Goal: Information Seeking & Learning: Learn about a topic

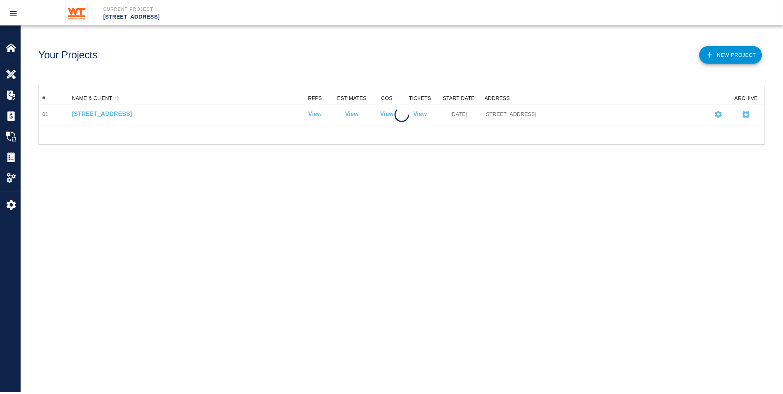
scroll to position [26, 726]
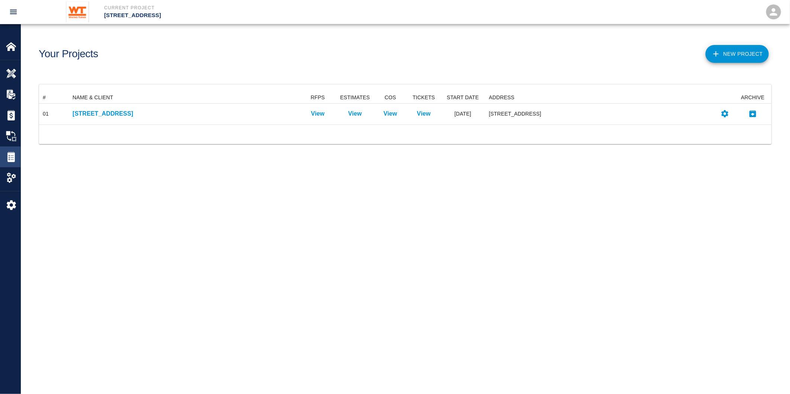
drag, startPoint x: 8, startPoint y: 154, endPoint x: 19, endPoint y: 149, distance: 12.1
click at [8, 154] on img at bounding box center [11, 157] width 10 height 10
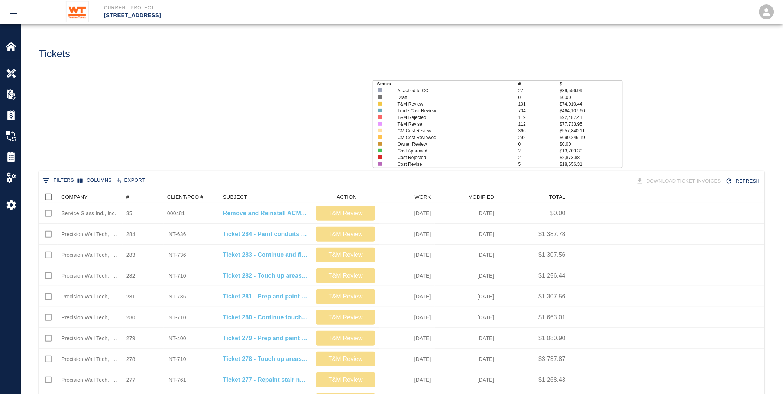
scroll to position [422, 720]
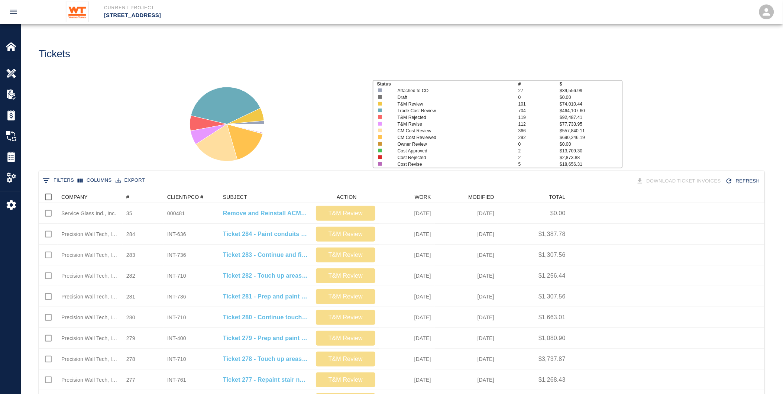
click at [59, 179] on button "0 Filters" at bounding box center [58, 181] width 35 height 12
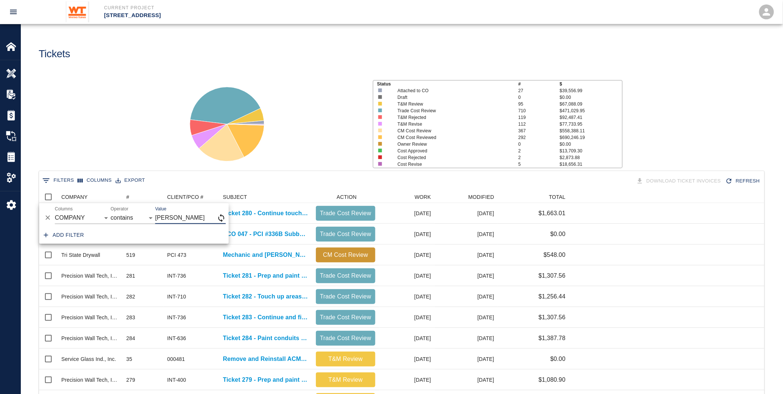
type input "[PERSON_NAME]"
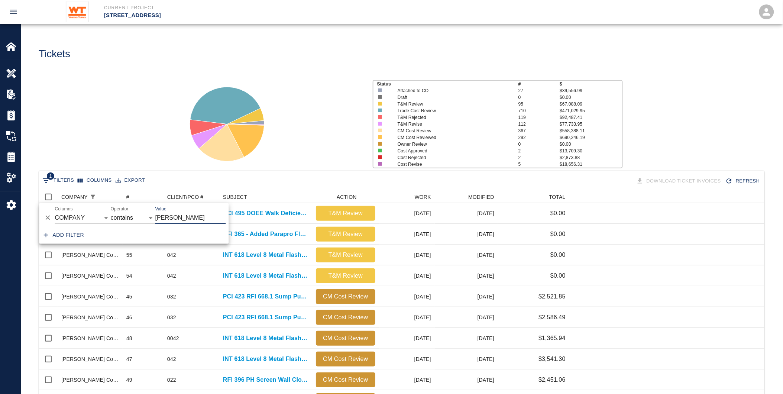
click at [114, 99] on div "Status # $ Attached to CO 27 $39,556.99 Draft 0 $0.00 T&M Review 95 $67,088.09 …" at bounding box center [399, 121] width 768 height 99
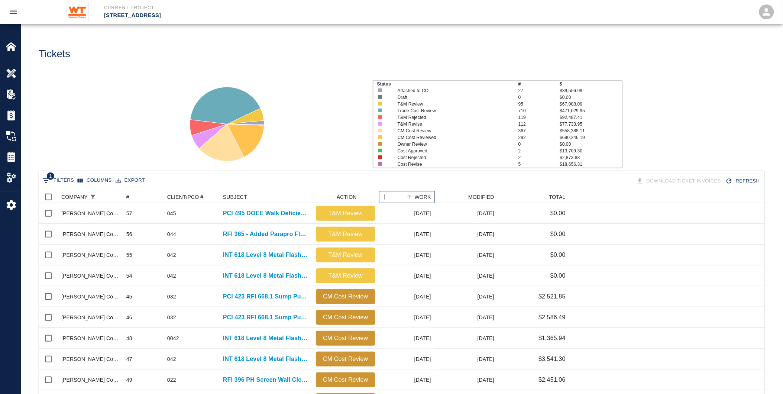
click at [419, 191] on div "WORK" at bounding box center [423, 197] width 16 height 12
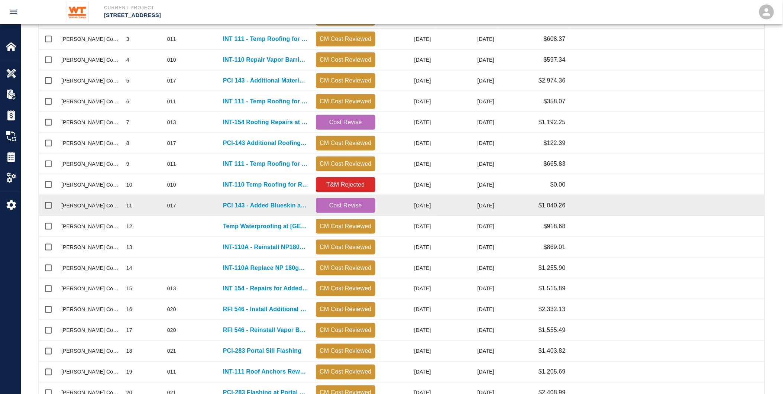
scroll to position [263, 0]
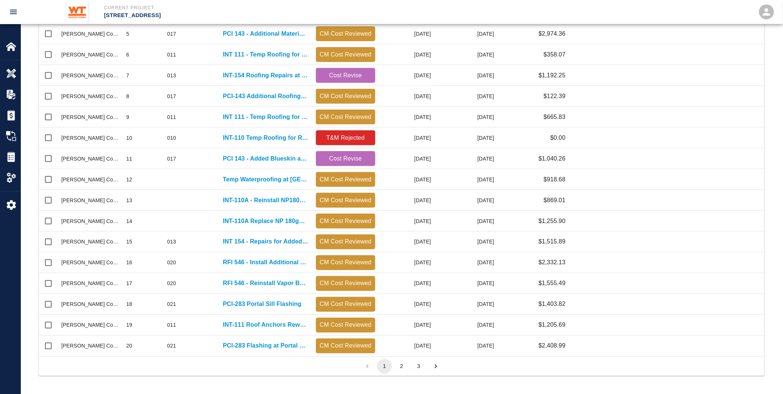
click at [400, 370] on button "2" at bounding box center [402, 366] width 15 height 15
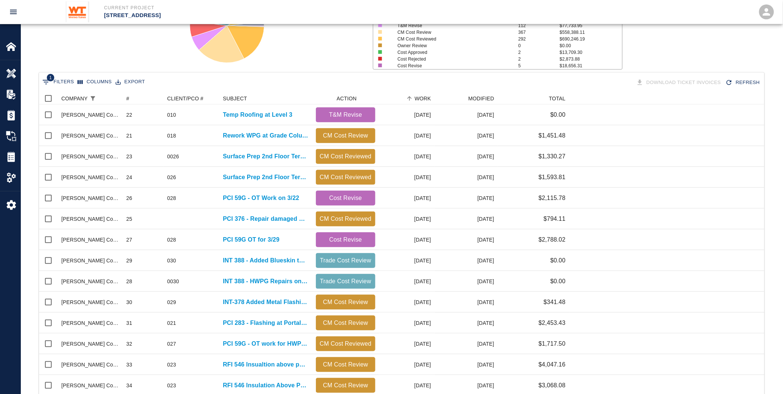
scroll to position [98, 0]
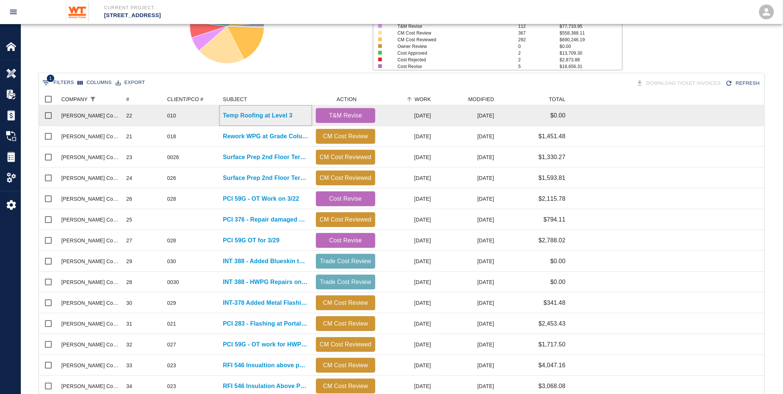
click at [238, 113] on p "Temp Roofing at Level 3" at bounding box center [258, 115] width 70 height 9
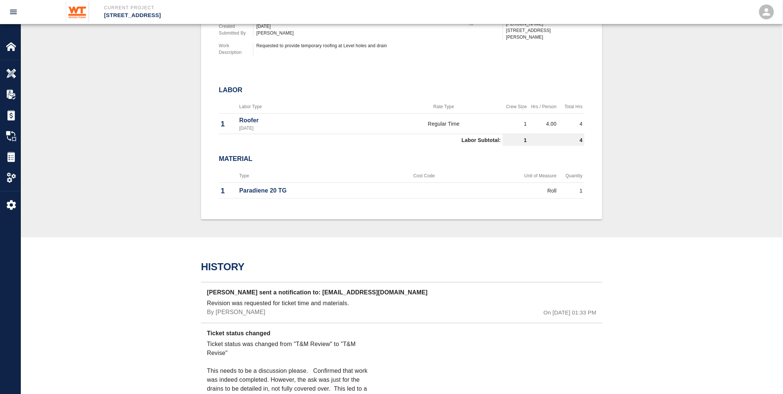
scroll to position [248, 0]
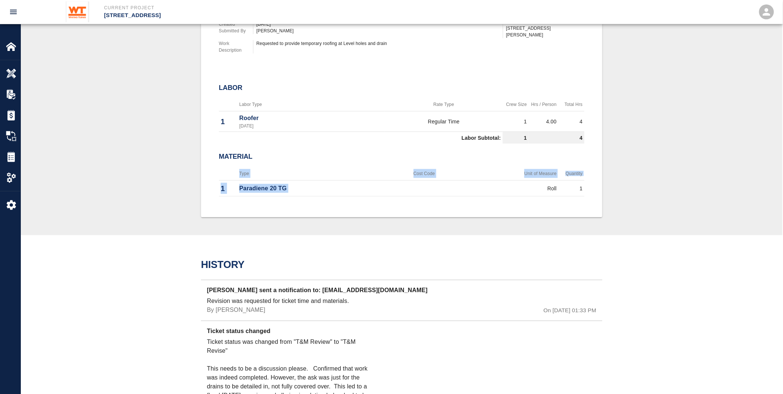
drag, startPoint x: 593, startPoint y: 183, endPoint x: 536, endPoint y: 187, distance: 56.7
click at [536, 187] on div "#22 Client/PCO# #010 Subject Temp Roofing at Level 3 Project Number #01 Project…" at bounding box center [402, 79] width 402 height 277
click at [529, 193] on td "Roll" at bounding box center [511, 189] width 95 height 16
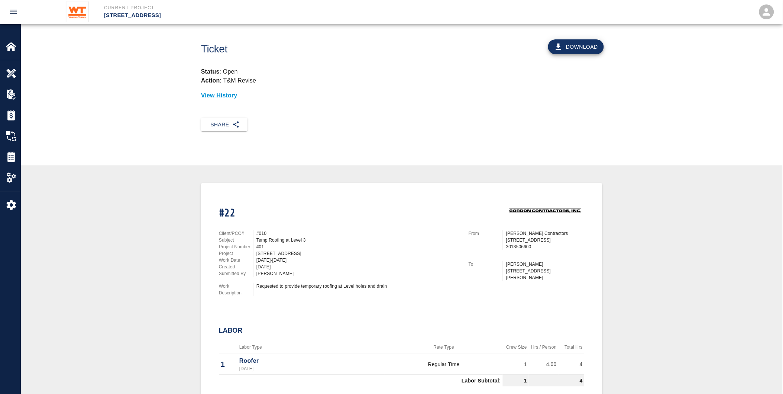
scroll to position [0, 0]
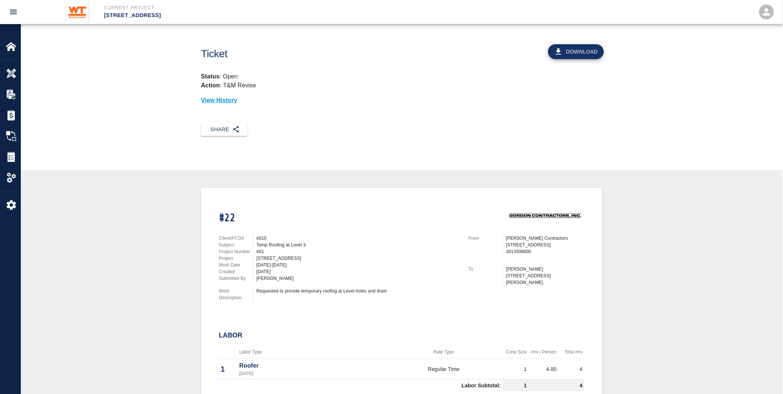
click at [577, 50] on button "Download" at bounding box center [576, 51] width 56 height 15
click at [12, 152] on img at bounding box center [11, 157] width 10 height 10
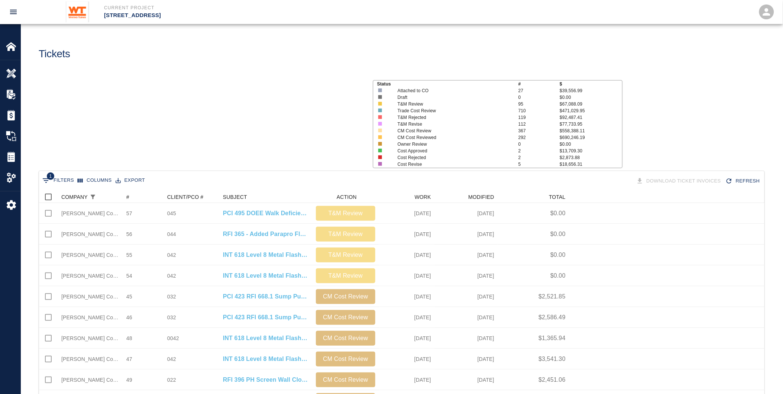
scroll to position [422, 720]
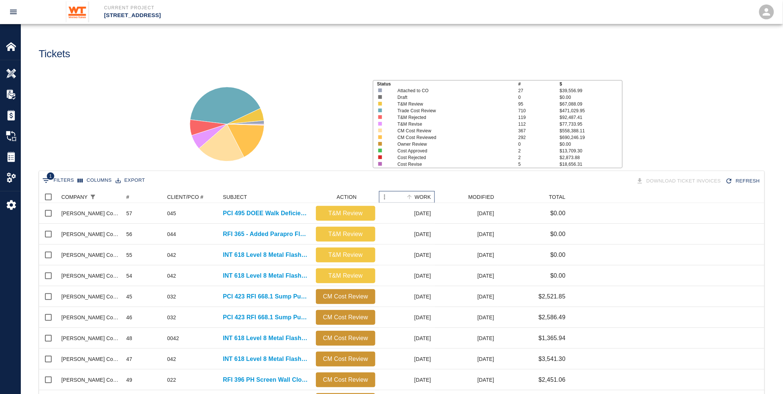
click at [419, 193] on div "WORK" at bounding box center [423, 197] width 16 height 12
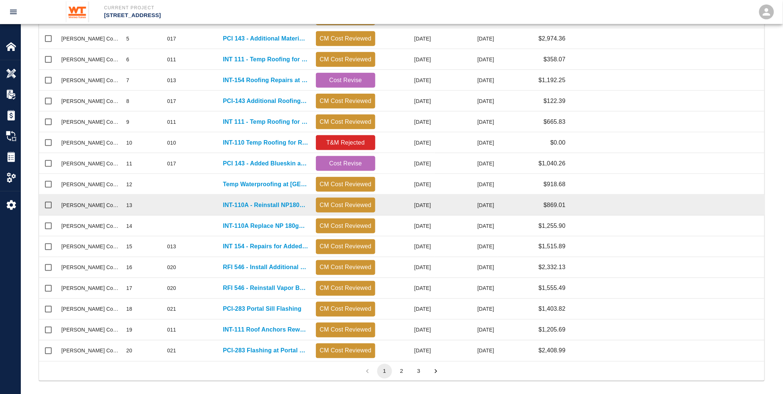
scroll to position [263, 0]
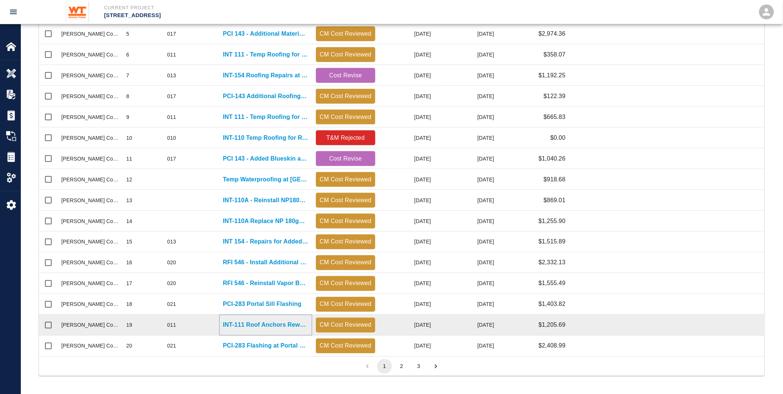
click at [247, 323] on p "INT-111 Roof Anchors Rework" at bounding box center [266, 325] width 86 height 9
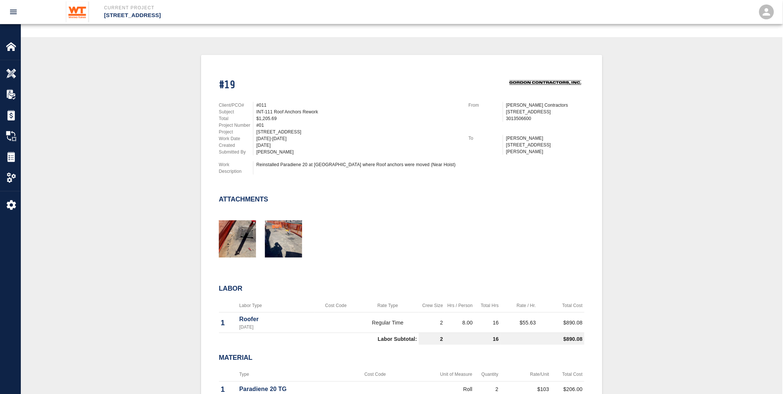
scroll to position [206, 0]
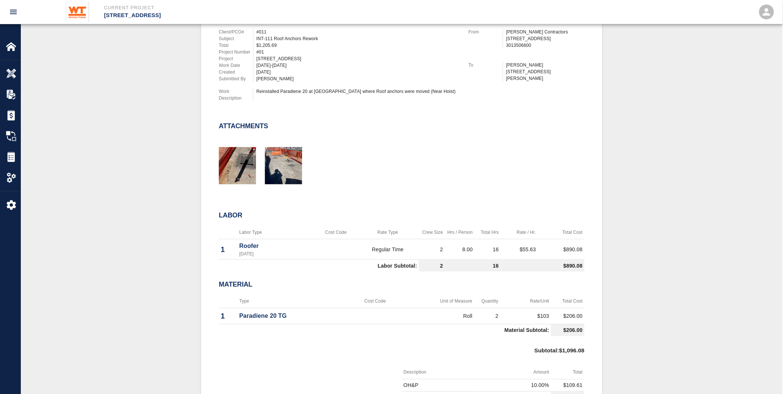
click at [387, 351] on div "Subtotal : $1,096.08" at bounding box center [402, 352] width 366 height 26
click at [383, 100] on div "Client/PCO# #011 Subject INT-111 Roof Anchors Rework Total $1,205.69 Project Nu…" at bounding box center [335, 64] width 250 height 88
click at [281, 88] on div "Reinstalled Paradiene 20 at [GEOGRAPHIC_DATA] where Roof anchors were moved (Ne…" at bounding box center [358, 91] width 203 height 7
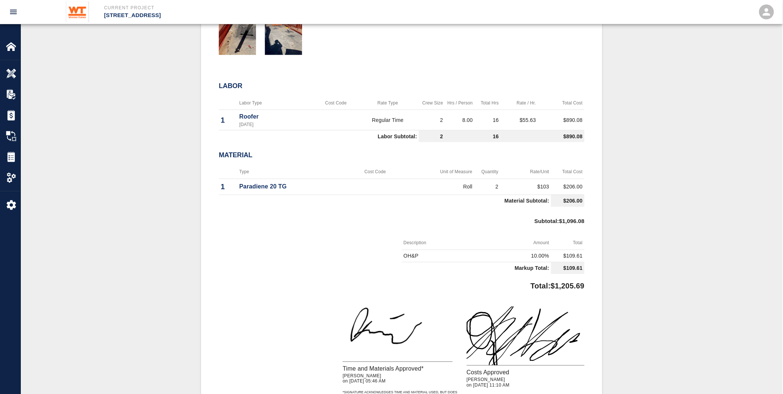
scroll to position [372, 0]
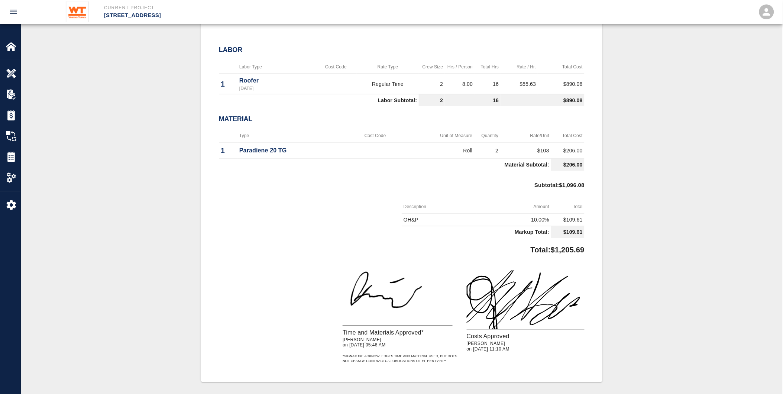
drag, startPoint x: 355, startPoint y: 216, endPoint x: 311, endPoint y: 235, distance: 48.0
click at [355, 216] on div at bounding box center [310, 220] width 183 height 41
drag, startPoint x: 393, startPoint y: 222, endPoint x: 383, endPoint y: 229, distance: 11.9
click at [393, 222] on div at bounding box center [310, 220] width 183 height 41
drag, startPoint x: 332, startPoint y: 225, endPoint x: 326, endPoint y: 230, distance: 8.3
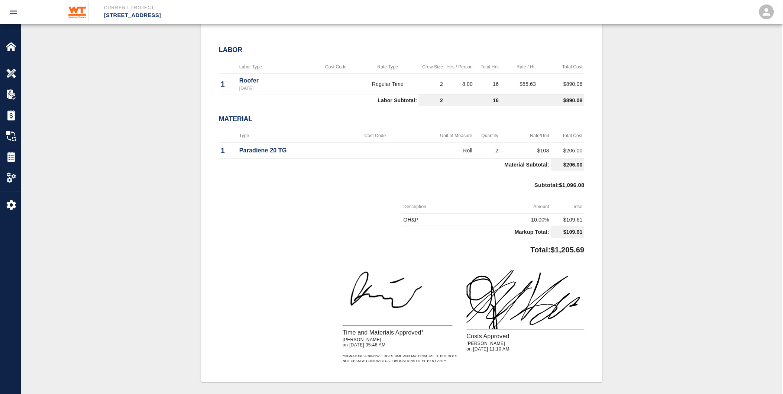
click at [332, 225] on div at bounding box center [310, 220] width 183 height 41
click at [9, 154] on img at bounding box center [11, 157] width 10 height 10
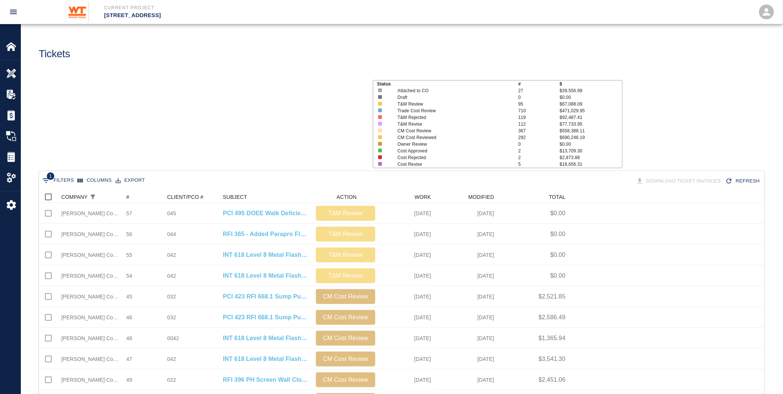
scroll to position [422, 720]
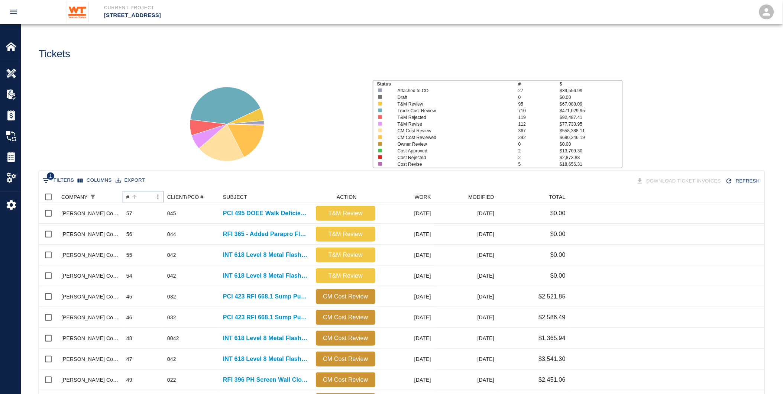
click at [131, 196] on button "Sort" at bounding box center [134, 197] width 10 height 10
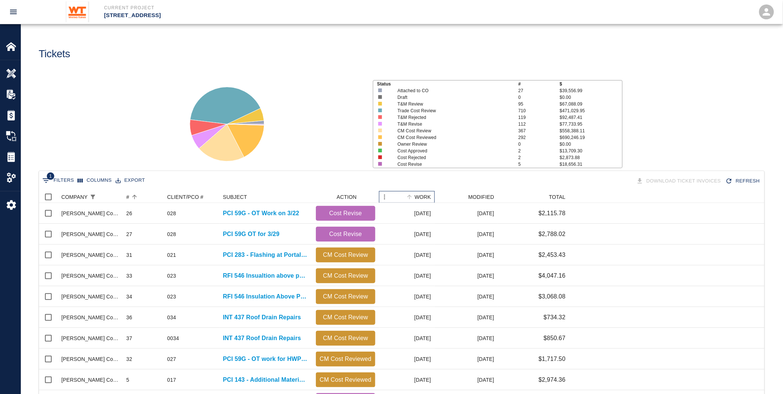
click at [419, 194] on div "WORK" at bounding box center [423, 197] width 16 height 12
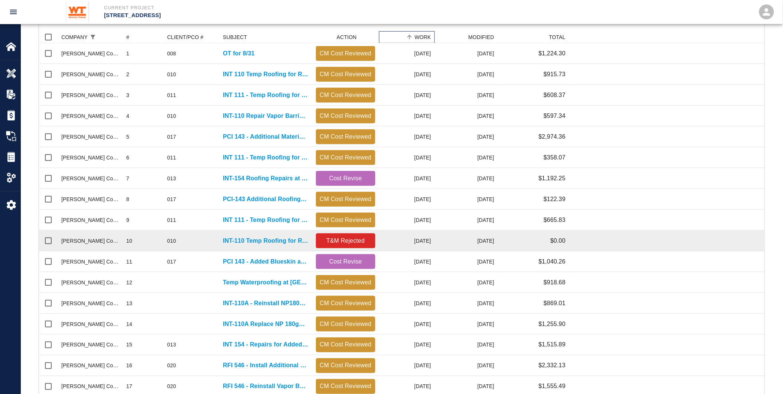
scroll to position [165, 0]
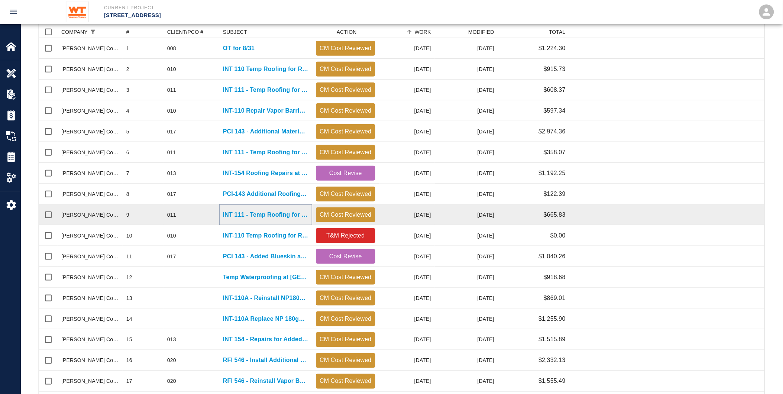
click at [287, 213] on p "INT 111 - Temp Roofing for Roof Anchors" at bounding box center [266, 214] width 86 height 9
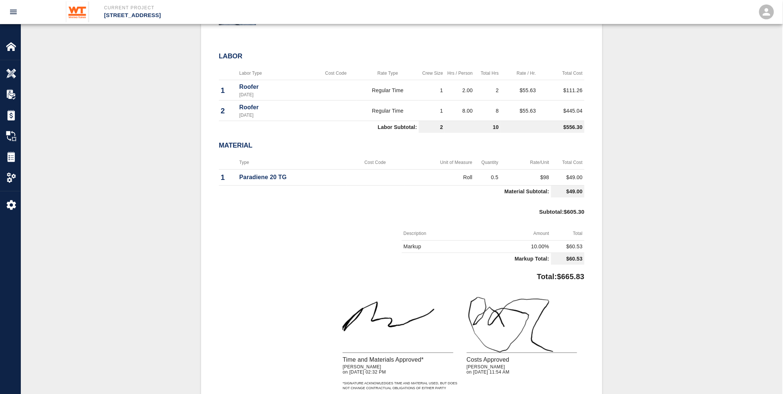
scroll to position [372, 0]
click at [12, 157] on img at bounding box center [11, 157] width 10 height 10
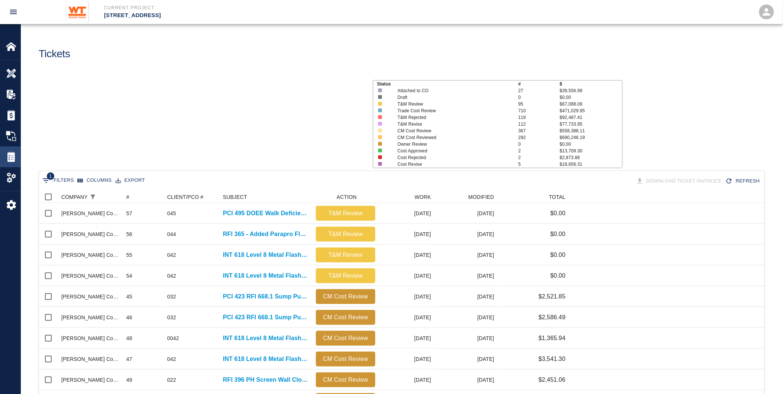
scroll to position [422, 720]
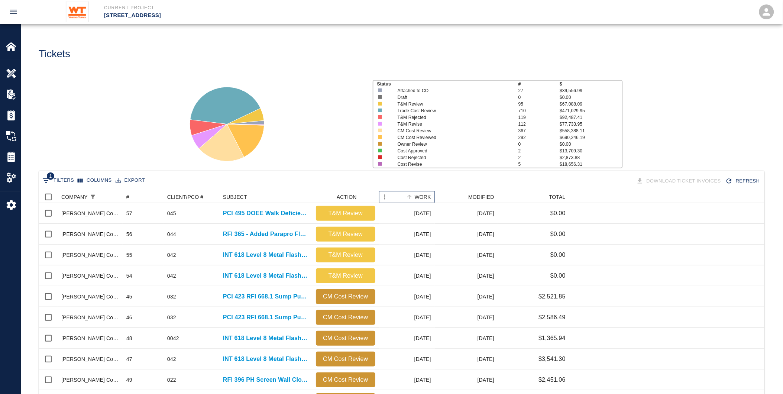
click at [422, 193] on div "WORK" at bounding box center [423, 197] width 16 height 12
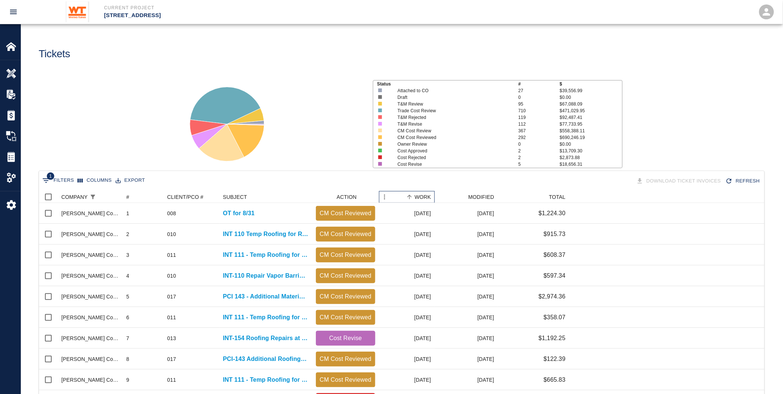
click at [422, 193] on div "WORK" at bounding box center [423, 197] width 16 height 12
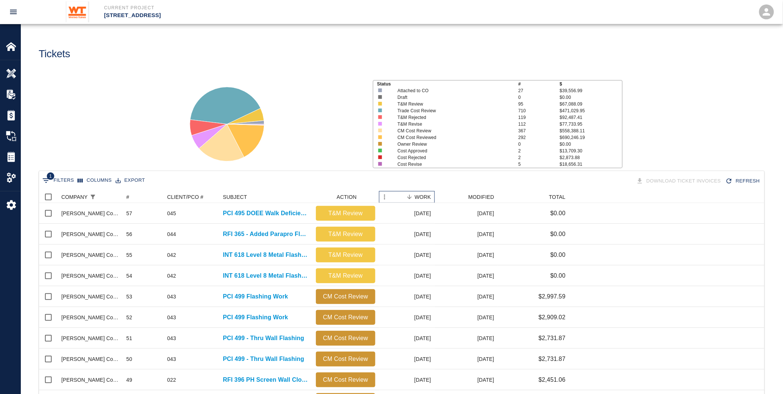
click at [422, 193] on div "WORK" at bounding box center [423, 197] width 16 height 12
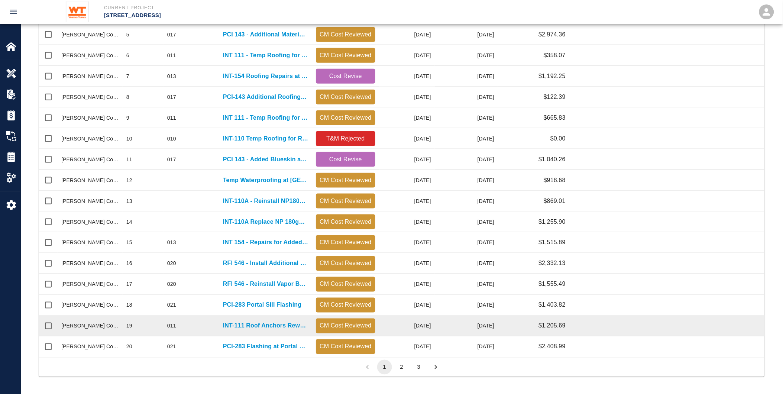
scroll to position [263, 0]
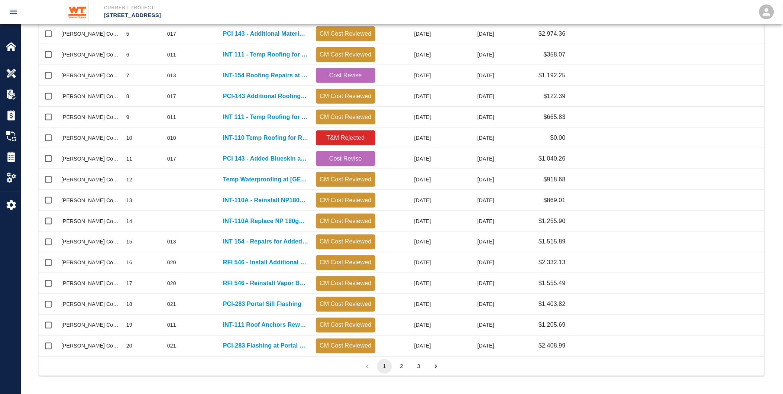
click at [403, 363] on button "2" at bounding box center [402, 366] width 15 height 15
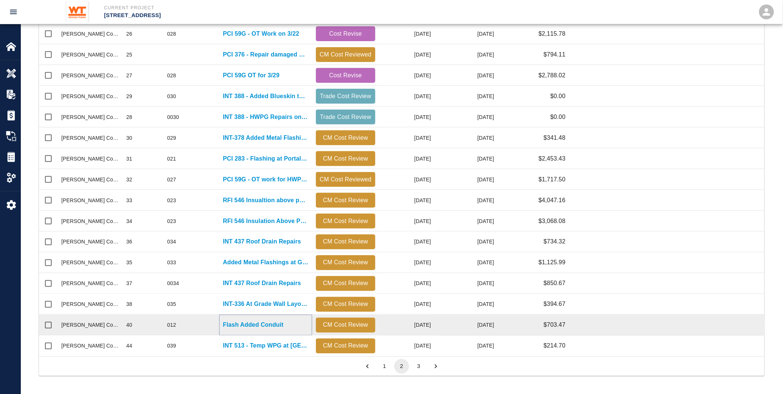
click at [267, 323] on p "Flash Added Conduit" at bounding box center [253, 325] width 61 height 9
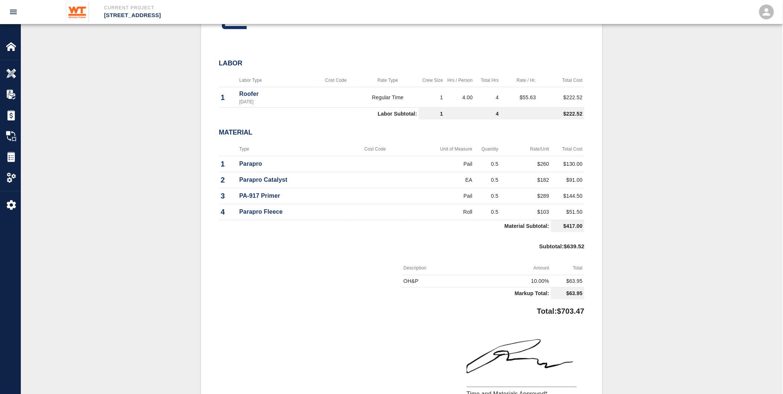
scroll to position [330, 0]
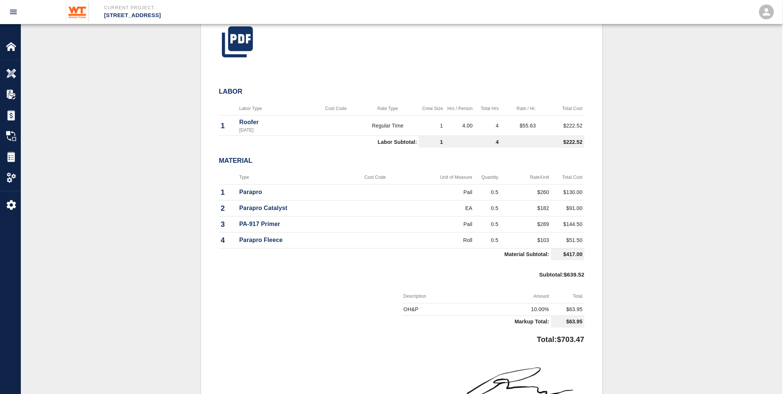
click at [569, 219] on td "$144.50" at bounding box center [567, 224] width 33 height 16
drag, startPoint x: 567, startPoint y: 220, endPoint x: 582, endPoint y: 220, distance: 14.5
click at [582, 220] on td "$144.50" at bounding box center [567, 224] width 33 height 16
click at [600, 191] on div "#40 Client/PCO# #012 Subject Flash Added Conduit Total $703.47 Project Number #…" at bounding box center [402, 165] width 402 height 614
drag, startPoint x: 470, startPoint y: 119, endPoint x: 466, endPoint y: 109, distance: 11.3
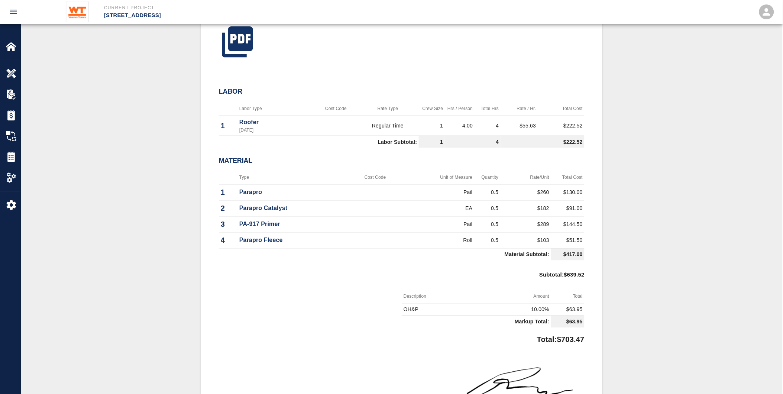
click at [470, 119] on td "4.00" at bounding box center [460, 126] width 30 height 20
click at [14, 162] on div "Tickets" at bounding box center [10, 157] width 20 height 21
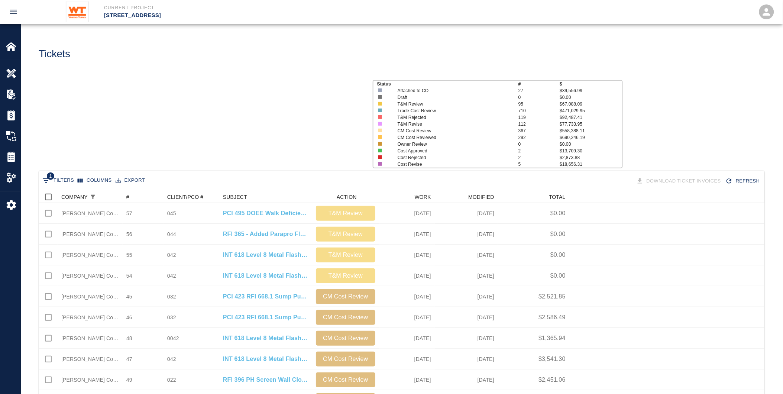
scroll to position [422, 720]
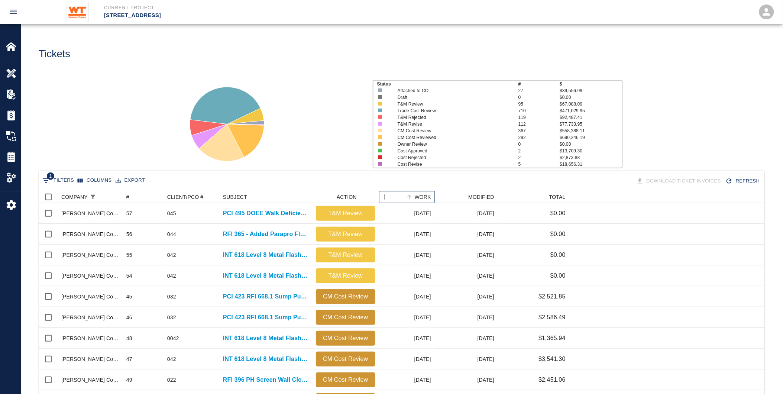
click at [418, 194] on div "WORK" at bounding box center [423, 197] width 16 height 12
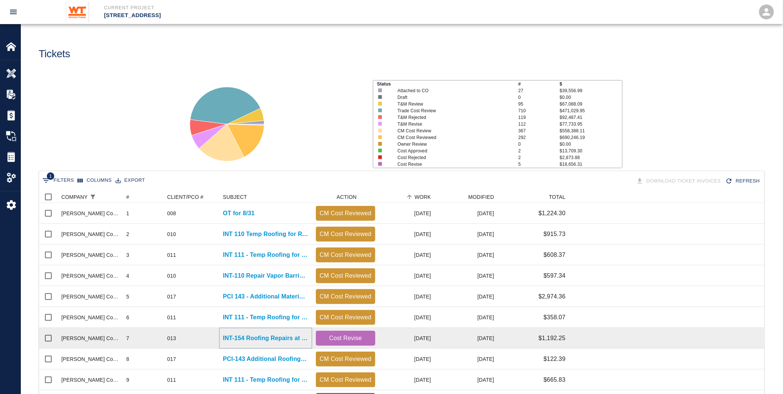
click at [239, 337] on p "INT-154 Roofing Repairs at [GEOGRAPHIC_DATA] (11-25)" at bounding box center [266, 338] width 86 height 9
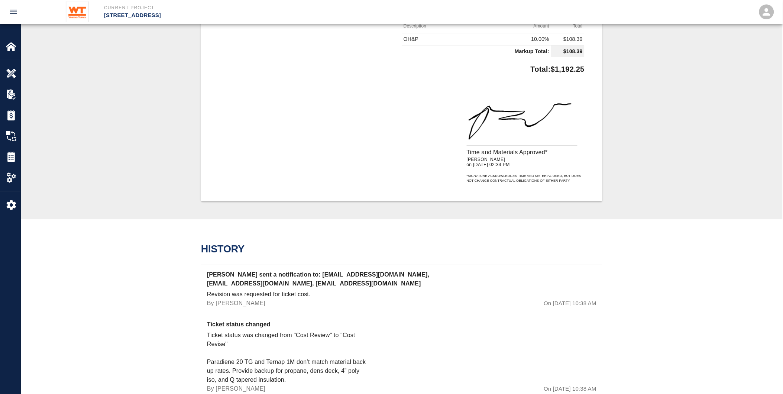
scroll to position [826, 0]
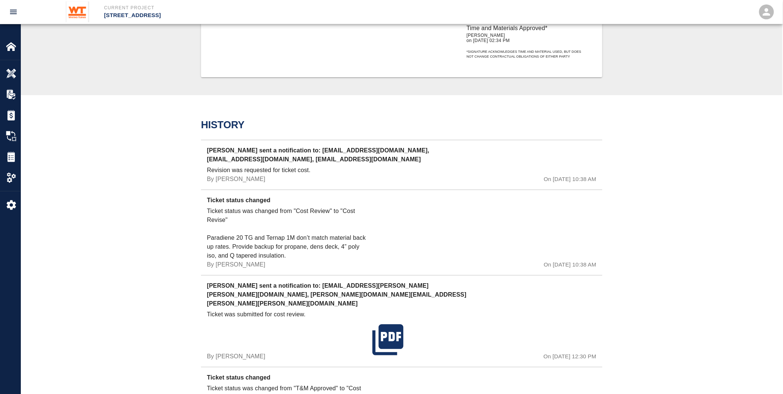
click at [309, 233] on p "Ticket status was changed from "Cost Review" to "Cost Revise" Paradiene 20 TG a…" at bounding box center [288, 234] width 162 height 54
drag, startPoint x: 232, startPoint y: 236, endPoint x: 292, endPoint y: 254, distance: 63.3
click at [292, 254] on p "Ticket status was changed from "Cost Review" to "Cost Revise" Paradiene 20 TG a…" at bounding box center [288, 234] width 162 height 54
drag, startPoint x: 292, startPoint y: 254, endPoint x: 279, endPoint y: 256, distance: 13.5
click at [292, 255] on p "Ticket status was changed from "Cost Review" to "Cost Revise" Paradiene 20 TG a…" at bounding box center [288, 234] width 162 height 54
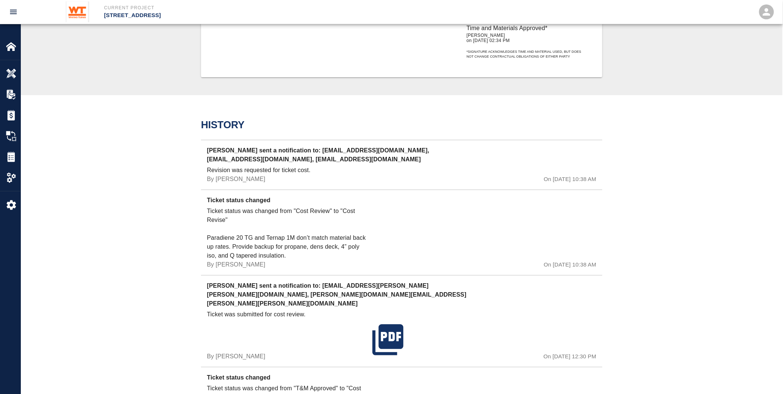
drag, startPoint x: 278, startPoint y: 252, endPoint x: 198, endPoint y: 227, distance: 83.6
drag, startPoint x: 198, startPoint y: 227, endPoint x: 288, endPoint y: 246, distance: 92.0
click at [288, 246] on p "Ticket status was changed from "Cost Review" to "Cost Revise" Paradiene 20 TG a…" at bounding box center [288, 234] width 162 height 54
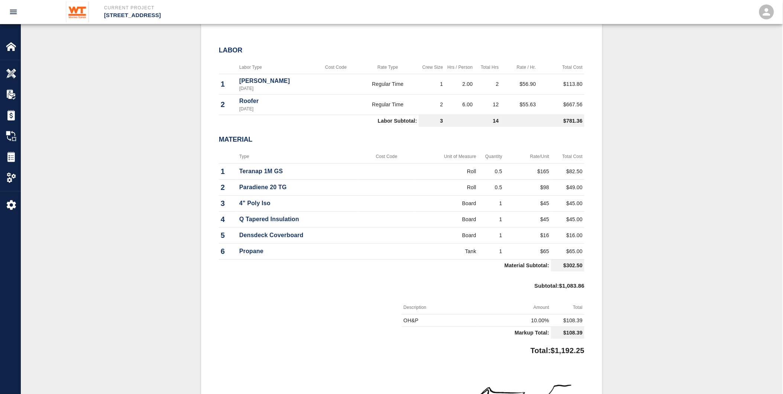
scroll to position [413, 0]
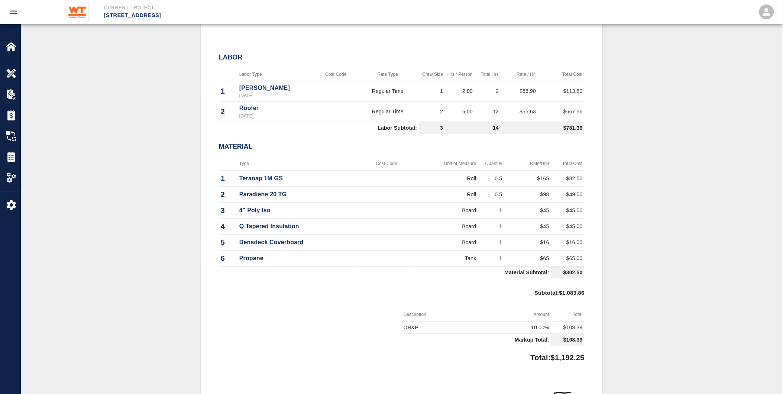
click at [281, 263] on td "Propane" at bounding box center [299, 259] width 122 height 16
click at [557, 193] on td "$49.00" at bounding box center [567, 195] width 33 height 16
click at [501, 172] on td "0.5" at bounding box center [492, 179] width 26 height 16
click at [544, 173] on td "$165" at bounding box center [528, 179] width 47 height 16
click at [580, 178] on td "$82.50" at bounding box center [567, 179] width 33 height 16
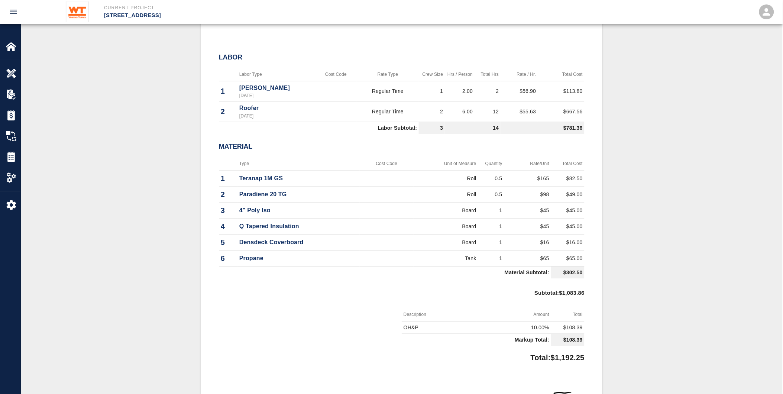
click at [272, 206] on p "4" Poly Iso" at bounding box center [298, 210] width 119 height 9
click at [276, 222] on p "Q Tapered Insulation" at bounding box center [298, 226] width 119 height 9
click at [297, 223] on p "Q Tapered Insulation" at bounding box center [298, 226] width 119 height 9
click at [287, 239] on p "Densdeck Coverboard" at bounding box center [298, 242] width 119 height 9
click at [286, 251] on td "Propane" at bounding box center [299, 259] width 122 height 16
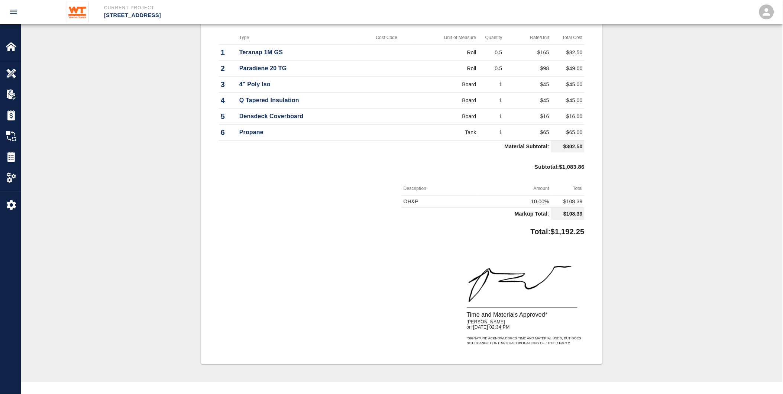
scroll to position [537, 0]
click at [496, 73] on td "0.5" at bounding box center [492, 71] width 26 height 16
click at [508, 87] on td "$45" at bounding box center [528, 87] width 47 height 16
drag, startPoint x: 493, startPoint y: 99, endPoint x: 581, endPoint y: 101, distance: 88.1
click at [581, 101] on tr "4 Q Tapered Insulation Board 1 $45 $45.00" at bounding box center [402, 103] width 366 height 16
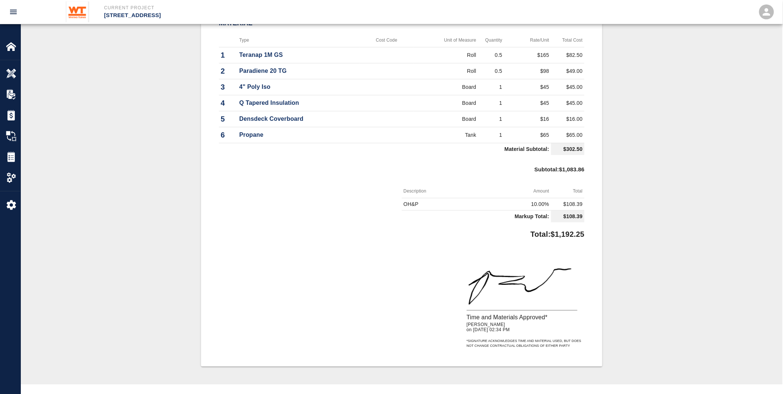
click at [419, 118] on td "Board" at bounding box center [446, 119] width 65 height 16
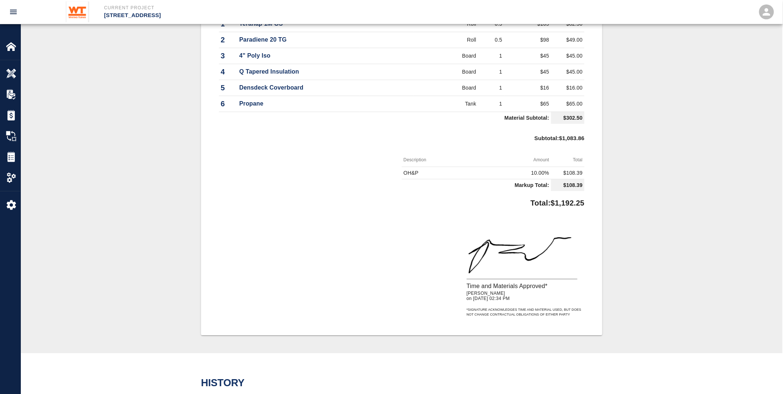
scroll to position [454, 0]
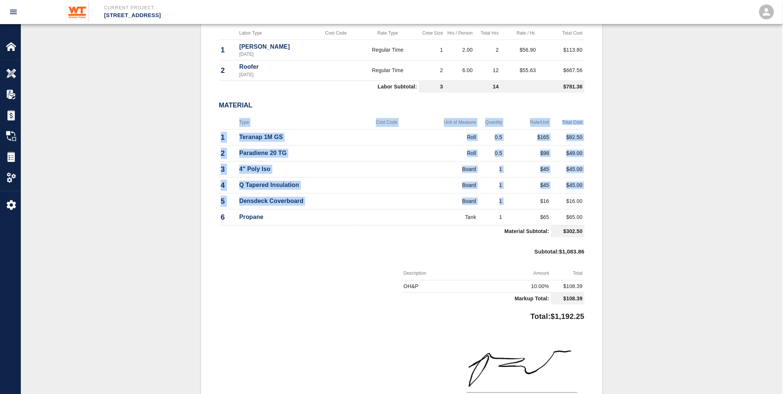
drag, startPoint x: 589, startPoint y: 193, endPoint x: 526, endPoint y: 194, distance: 62.5
click at [526, 194] on div "#7 Client/PCO# #013 Subject INT-154 Roofing Repairs at [GEOGRAPHIC_DATA] (11-25…" at bounding box center [402, 91] width 402 height 715
click at [524, 195] on td "$16" at bounding box center [528, 201] width 47 height 16
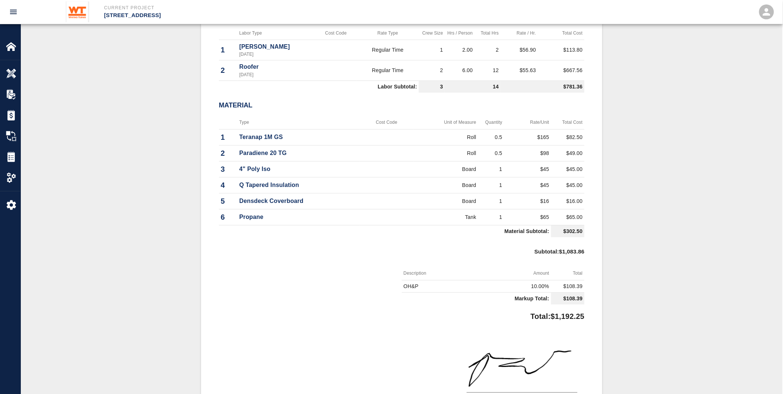
click at [474, 129] on td "Roll" at bounding box center [446, 137] width 65 height 16
click at [491, 276] on th "Amount" at bounding box center [514, 274] width 75 height 14
drag, startPoint x: 404, startPoint y: 284, endPoint x: 612, endPoint y: 291, distance: 208.0
click at [612, 291] on div "#7 Client/PCO# #013 Subject INT-154 Roofing Repairs at [GEOGRAPHIC_DATA] (11-25…" at bounding box center [402, 91] width 727 height 715
drag, startPoint x: 612, startPoint y: 291, endPoint x: 568, endPoint y: 312, distance: 48.9
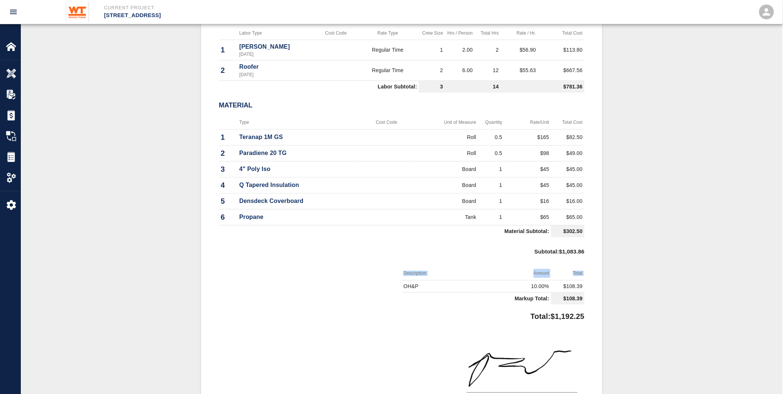
click at [568, 312] on p "Total: $1,192.25" at bounding box center [558, 315] width 54 height 15
drag, startPoint x: 586, startPoint y: 315, endPoint x: 402, endPoint y: 283, distance: 187.2
click at [402, 283] on div "#7 Client/PCO# #013 Subject INT-154 Roofing Repairs at [GEOGRAPHIC_DATA] (11-25…" at bounding box center [402, 91] width 402 height 715
drag, startPoint x: 402, startPoint y: 283, endPoint x: 459, endPoint y: 313, distance: 64.5
click at [459, 315] on div "Total: $1,192.25" at bounding box center [402, 315] width 366 height 15
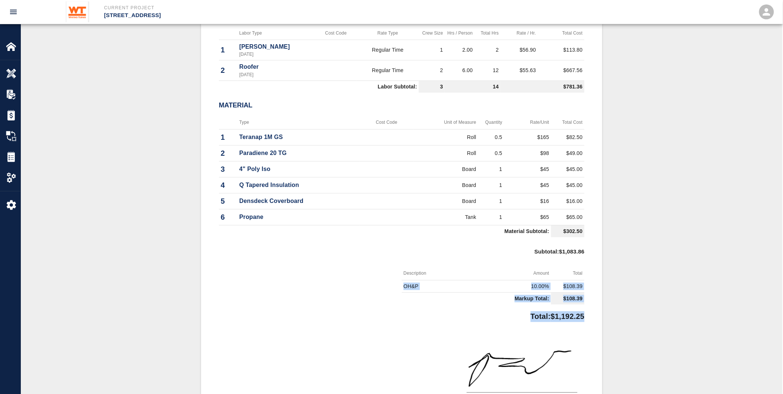
click at [476, 290] on td "OH&P" at bounding box center [439, 287] width 75 height 12
drag, startPoint x: 586, startPoint y: 314, endPoint x: 398, endPoint y: 285, distance: 189.9
click at [398, 285] on div "#7 Client/PCO# #013 Subject INT-154 Roofing Repairs at [GEOGRAPHIC_DATA] (11-25…" at bounding box center [402, 91] width 402 height 715
click at [396, 285] on div at bounding box center [310, 287] width 183 height 41
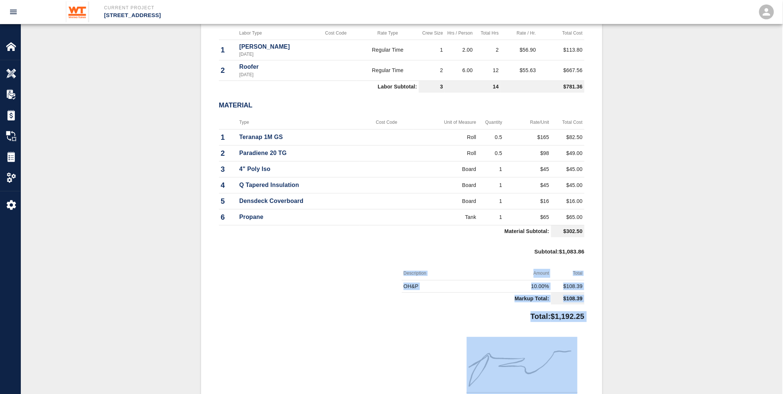
drag, startPoint x: 402, startPoint y: 270, endPoint x: 593, endPoint y: 320, distance: 197.7
click at [593, 320] on div "#7 Client/PCO# #013 Subject INT-154 Roofing Repairs at [GEOGRAPHIC_DATA] (11-25…" at bounding box center [402, 91] width 402 height 715
drag, startPoint x: 593, startPoint y: 320, endPoint x: 590, endPoint y: 331, distance: 11.3
click at [590, 331] on div "#7 Client/PCO# #013 Subject INT-154 Roofing Repairs at [GEOGRAPHIC_DATA] (11-25…" at bounding box center [402, 91] width 402 height 715
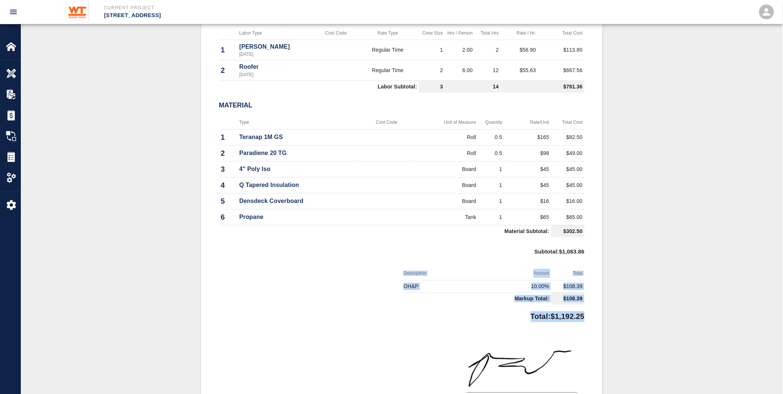
drag, startPoint x: 592, startPoint y: 311, endPoint x: 359, endPoint y: 265, distance: 237.3
click at [359, 265] on div "#7 Client/PCO# #013 Subject INT-154 Roofing Repairs at [GEOGRAPHIC_DATA] (11-25…" at bounding box center [402, 91] width 402 height 715
drag, startPoint x: 359, startPoint y: 265, endPoint x: 358, endPoint y: 261, distance: 3.9
click at [358, 261] on div "Subtotal : $1,083.86" at bounding box center [402, 254] width 366 height 26
